Goal: Find specific page/section: Find specific page/section

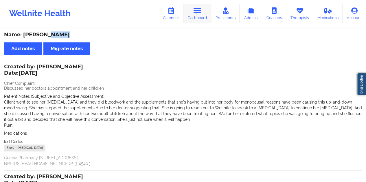
click at [197, 12] on icon at bounding box center [197, 11] width 8 height 6
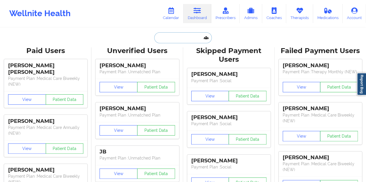
click at [169, 40] on input "text" at bounding box center [182, 37] width 57 height 11
paste input "[EMAIL_ADDRESS][DOMAIN_NAME]"
type input "[EMAIL_ADDRESS][DOMAIN_NAME]"
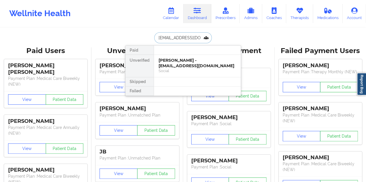
scroll to position [0, 13]
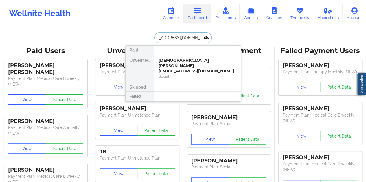
click at [190, 62] on div "[DEMOGRAPHIC_DATA][PERSON_NAME] - [EMAIL_ADDRESS][DOMAIN_NAME]" at bounding box center [197, 66] width 78 height 16
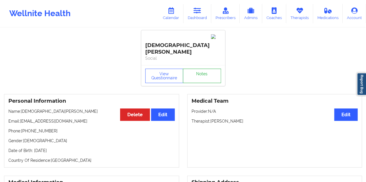
click at [195, 69] on link "Notes" at bounding box center [202, 76] width 38 height 14
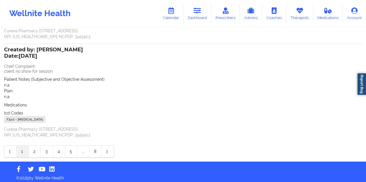
scroll to position [118, 0]
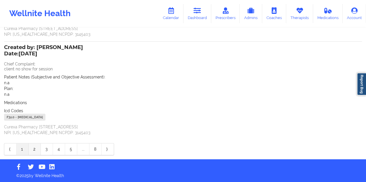
click at [36, 151] on link "2" at bounding box center [35, 150] width 12 height 12
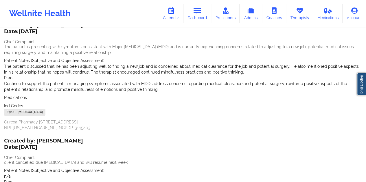
scroll to position [0, 0]
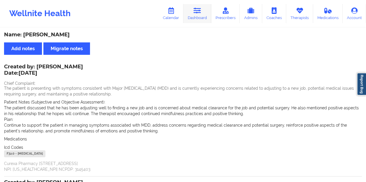
click at [189, 17] on link "Dashboard" at bounding box center [197, 13] width 28 height 19
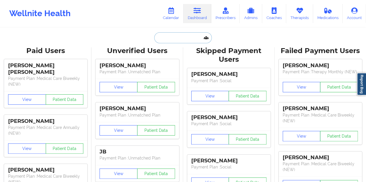
click at [174, 40] on input "text" at bounding box center [182, 37] width 57 height 11
paste input "[PERSON_NAME][EMAIL_ADDRESS][PERSON_NAME][DOMAIN_NAME]"
type input "[PERSON_NAME][EMAIL_ADDRESS][PERSON_NAME][DOMAIN_NAME]"
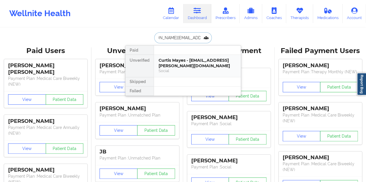
click at [197, 65] on div "Curtis Mayes - [EMAIL_ADDRESS][PERSON_NAME][DOMAIN_NAME]" at bounding box center [197, 63] width 78 height 11
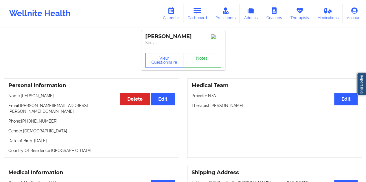
click at [203, 64] on link "Notes" at bounding box center [202, 60] width 38 height 14
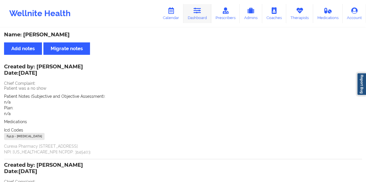
click at [200, 13] on icon at bounding box center [197, 11] width 8 height 6
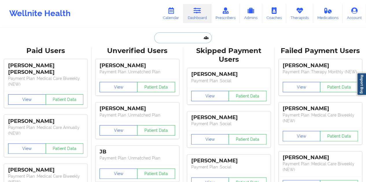
click at [174, 40] on input "text" at bounding box center [182, 37] width 57 height 11
paste input "[EMAIL_ADDRESS][DOMAIN_NAME]"
type input "[EMAIL_ADDRESS][DOMAIN_NAME]"
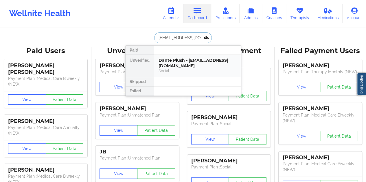
click at [189, 66] on div "Dante Plush - [EMAIL_ADDRESS][DOMAIN_NAME]" at bounding box center [197, 63] width 78 height 11
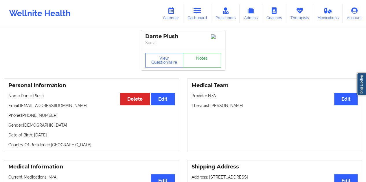
click at [200, 59] on link "Notes" at bounding box center [202, 60] width 38 height 14
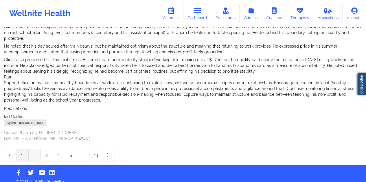
click at [37, 150] on link "2" at bounding box center [35, 156] width 12 height 12
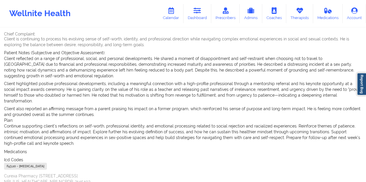
scroll to position [269, 0]
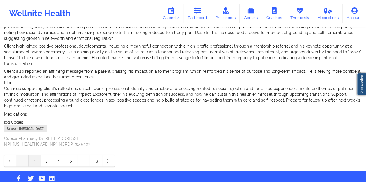
click at [23, 155] on link "1" at bounding box center [22, 161] width 12 height 12
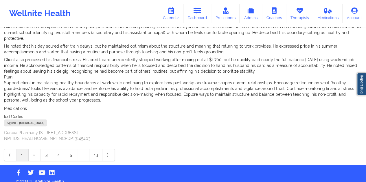
scroll to position [130, 0]
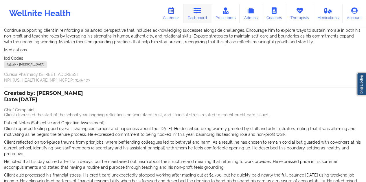
drag, startPoint x: 197, startPoint y: 10, endPoint x: 197, endPoint y: 16, distance: 6.4
click at [197, 10] on icon at bounding box center [197, 11] width 8 height 6
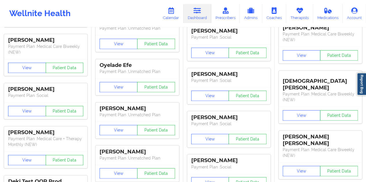
click at [177, 38] on div "View Patient Data" at bounding box center [136, 43] width 83 height 17
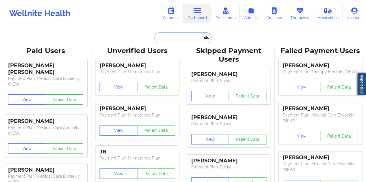
click at [176, 39] on input "text" at bounding box center [182, 37] width 57 height 11
paste input "[EMAIL_ADDRESS][DOMAIN_NAME]"
type input "[EMAIL_ADDRESS][DOMAIN_NAME]"
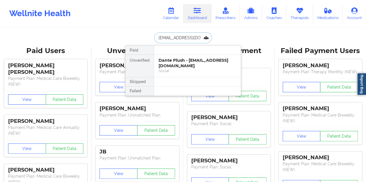
scroll to position [0, 10]
click at [187, 67] on div "[PERSON_NAME] - [EMAIL_ADDRESS][DOMAIN_NAME]" at bounding box center [197, 63] width 78 height 11
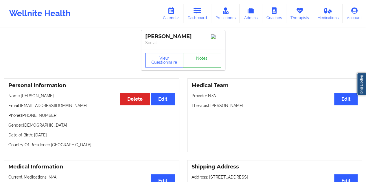
click at [204, 61] on link "Notes" at bounding box center [202, 60] width 38 height 14
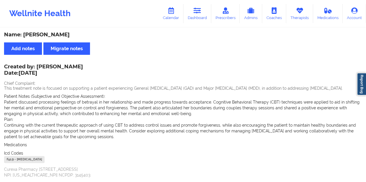
click at [65, 36] on div "Name: [PERSON_NAME]" at bounding box center [183, 35] width 358 height 7
copy div "[PERSON_NAME]"
